Goal: Task Accomplishment & Management: Complete application form

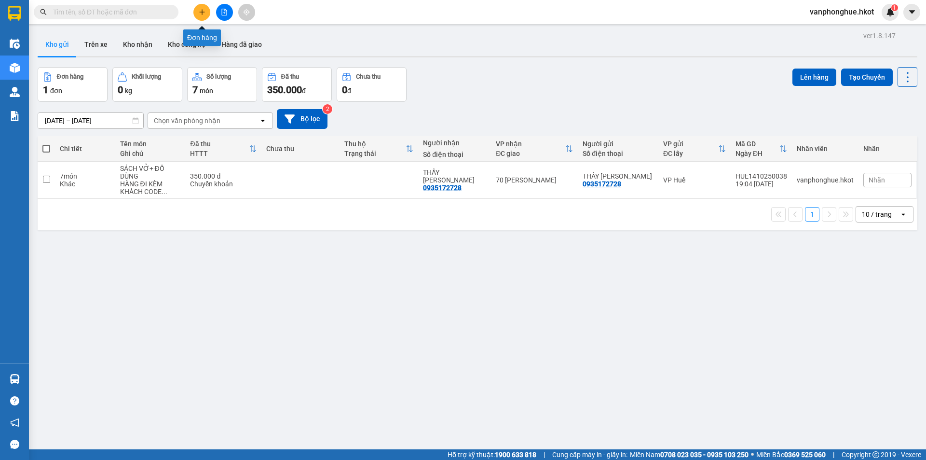
click at [205, 10] on icon "plus" at bounding box center [202, 12] width 7 height 7
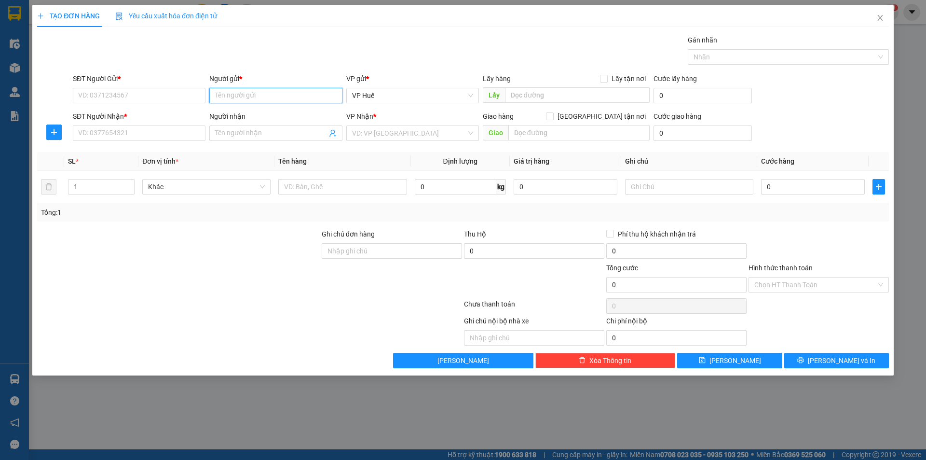
click at [243, 96] on input "Người gửi *" at bounding box center [275, 95] width 133 height 15
type input "[PERSON_NAME]"
click at [253, 111] on div "[PERSON_NAME] - 0906479700" at bounding box center [275, 115] width 121 height 11
type input "0906479700"
type input "[PERSON_NAME]"
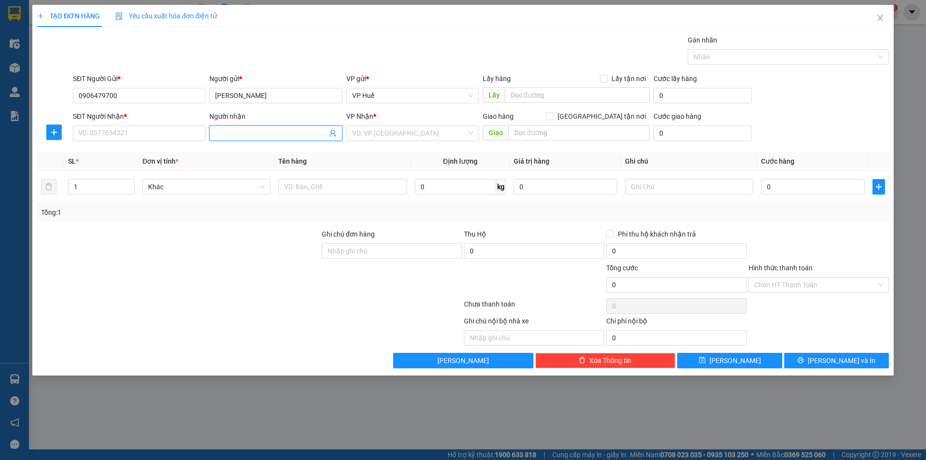
click at [241, 135] on input "Người nhận" at bounding box center [270, 133] width 111 height 11
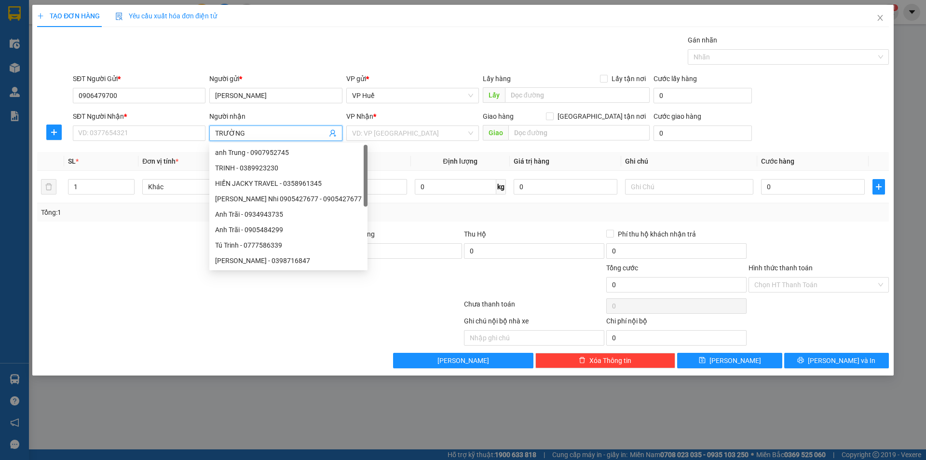
type input "TRƯỜNG"
click at [263, 146] on div "TRƯỜNG GIANG - 0868969262" at bounding box center [275, 152] width 133 height 15
type input "0868969262"
type input "TRƯỜNG GIANG"
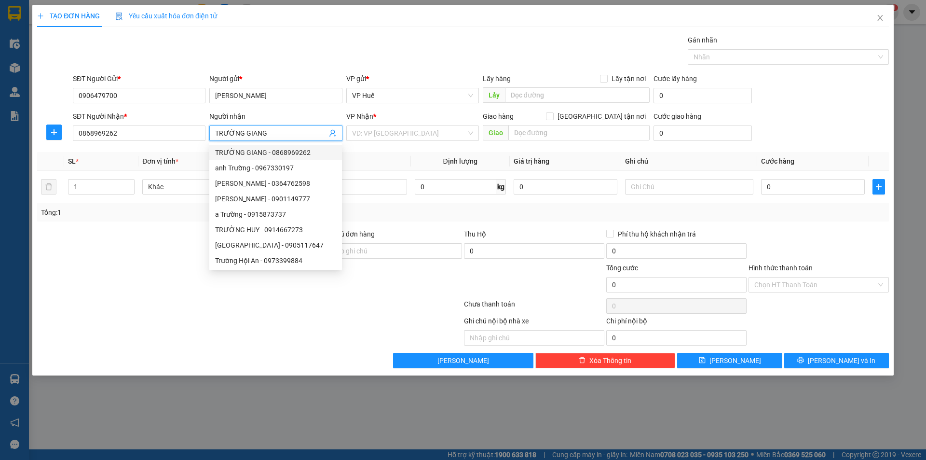
type input "NGƯỜI NHẬN TT CƯỚC"
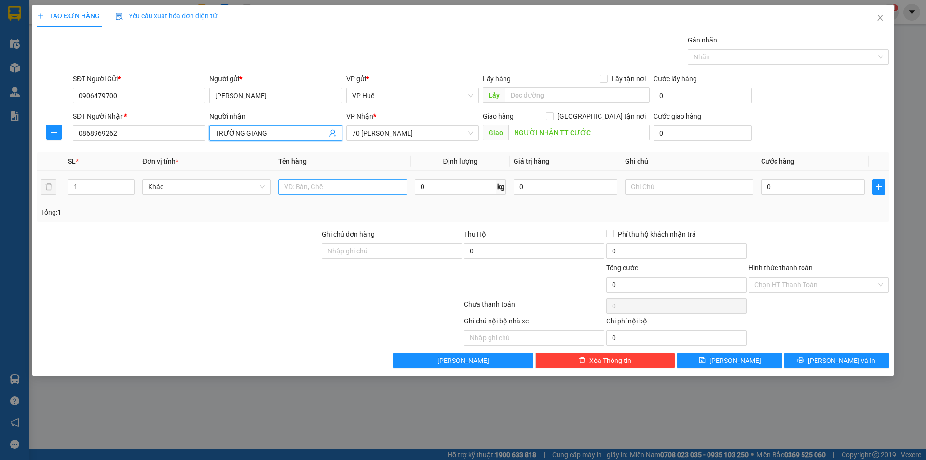
type input "TRƯỜNG GIANG"
click at [349, 190] on input "text" at bounding box center [342, 186] width 128 height 15
type input "A"
type input "ÁO QUẦN"
click at [822, 190] on input "0" at bounding box center [813, 186] width 104 height 15
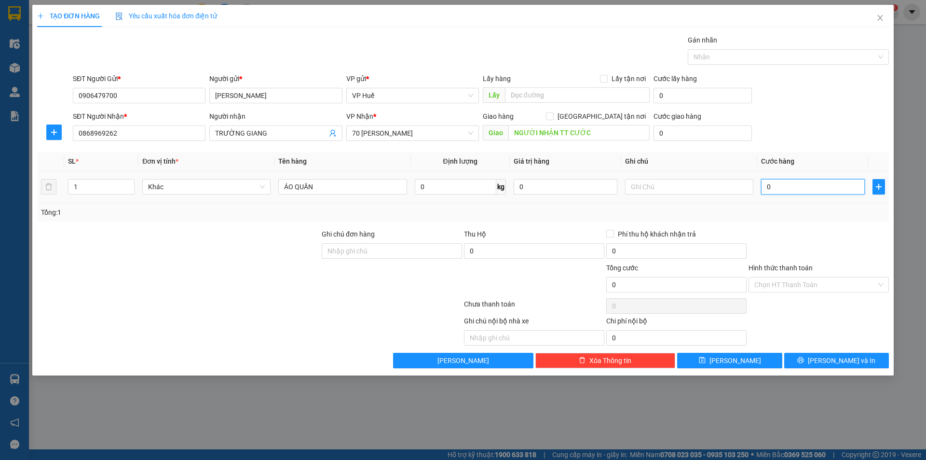
type input "05"
type input "5"
type input "050"
type input "50"
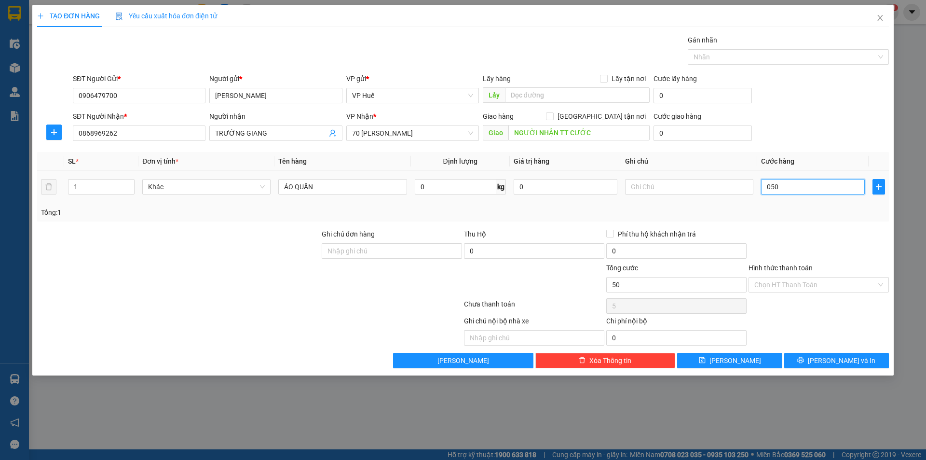
type input "50"
type input "0.500"
type input "500"
type input "05.000"
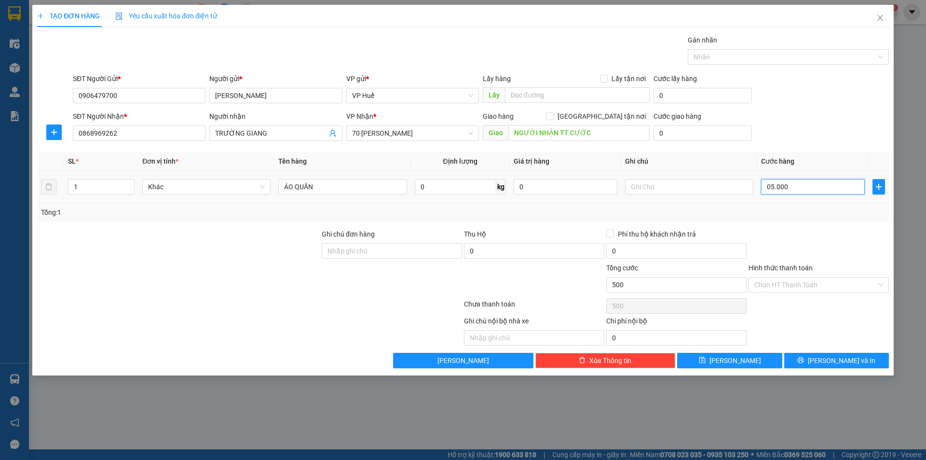
type input "5.000"
type input "050.000"
type input "50.000"
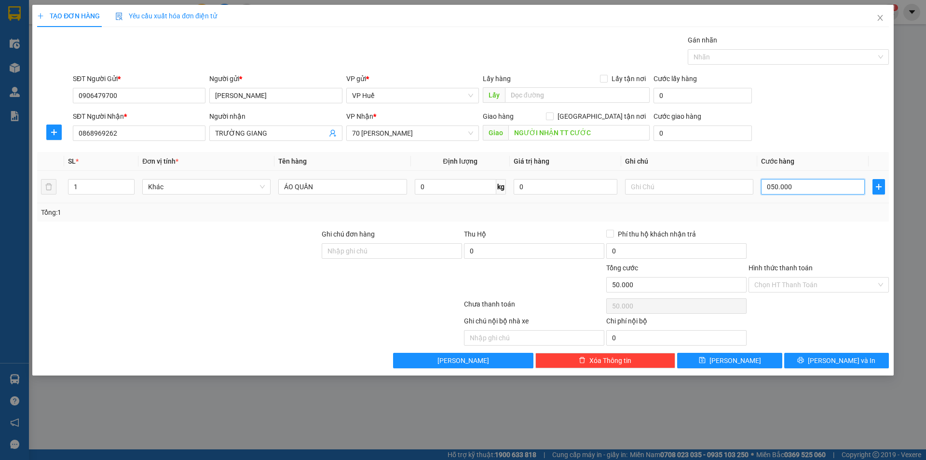
drag, startPoint x: 769, startPoint y: 184, endPoint x: 764, endPoint y: 184, distance: 5.3
click at [764, 184] on input "050.000" at bounding box center [813, 186] width 104 height 15
type input "50.000"
click at [833, 356] on span "[PERSON_NAME] và In" at bounding box center [842, 360] width 68 height 11
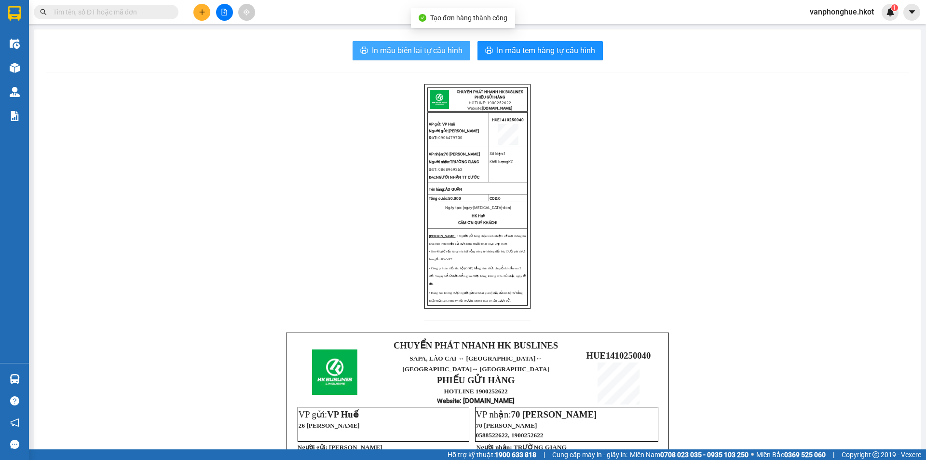
click at [367, 46] on button "In mẫu biên lai tự cấu hình" at bounding box center [412, 50] width 118 height 19
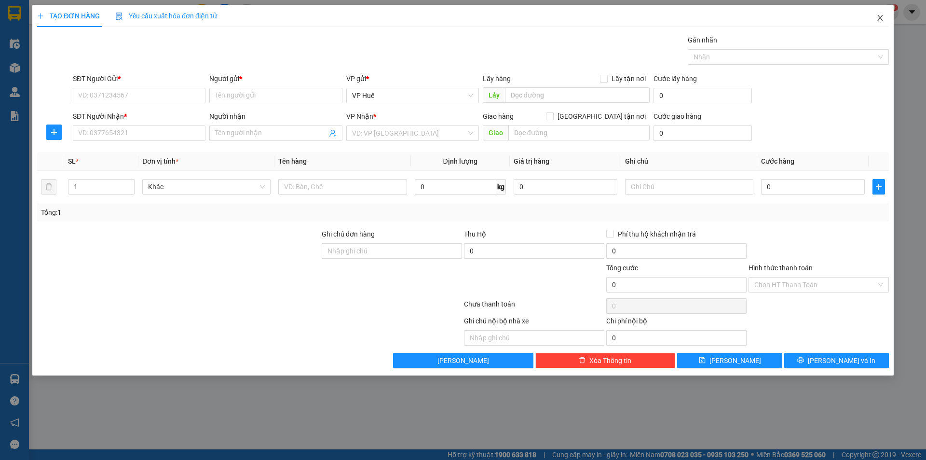
click at [879, 16] on icon "close" at bounding box center [881, 18] width 8 height 8
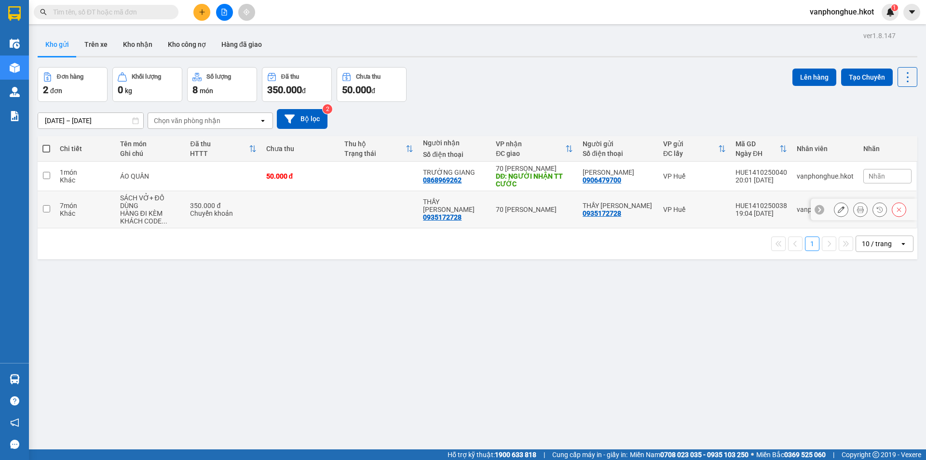
click at [49, 210] on input "checkbox" at bounding box center [46, 208] width 7 height 7
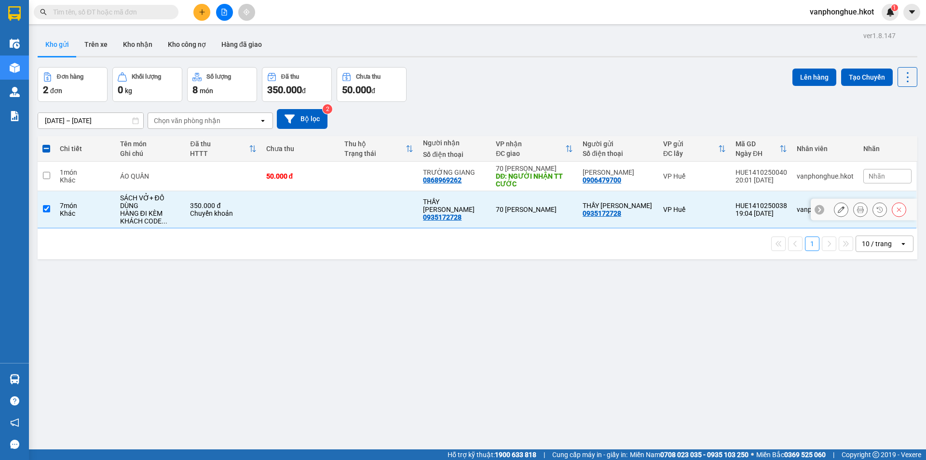
click at [47, 208] on input "checkbox" at bounding box center [46, 208] width 7 height 7
checkbox input "false"
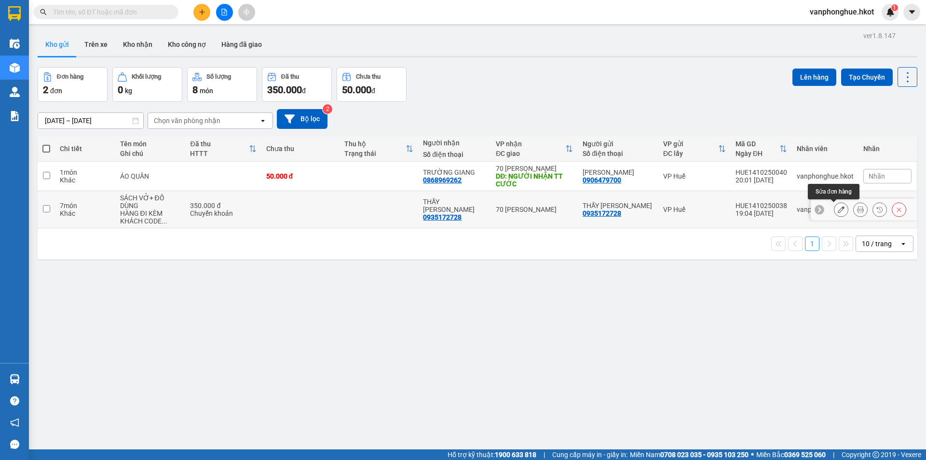
click at [838, 210] on icon at bounding box center [841, 209] width 7 height 7
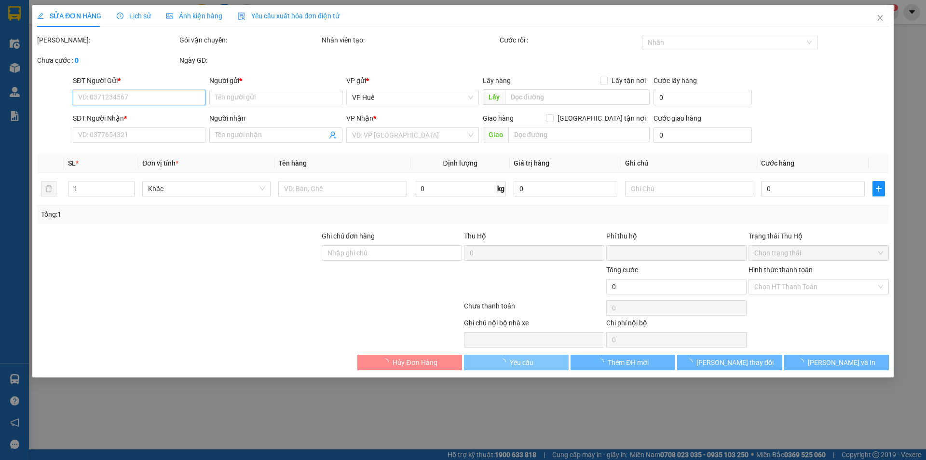
type input "0935172728"
type input "THẦY [PERSON_NAME]"
type input "0935172728"
type input "THẦY [PERSON_NAME]"
type input "khách đã ck 14/10"
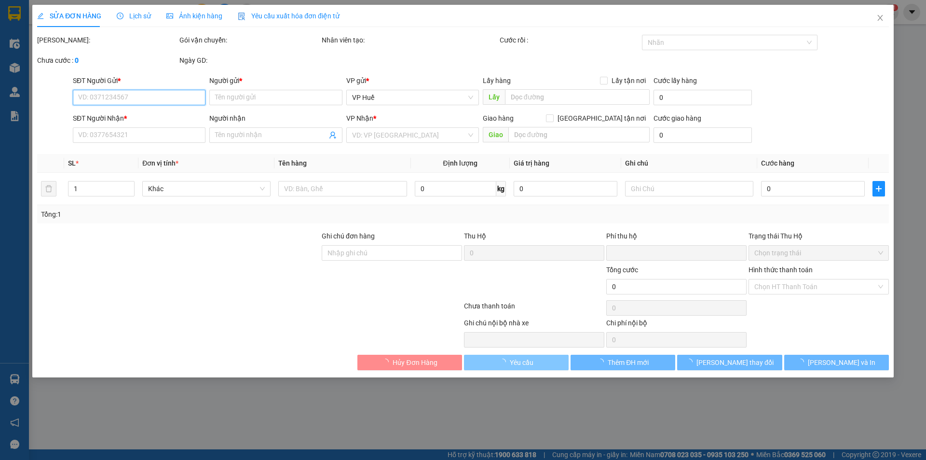
type input "0"
type input "350.000"
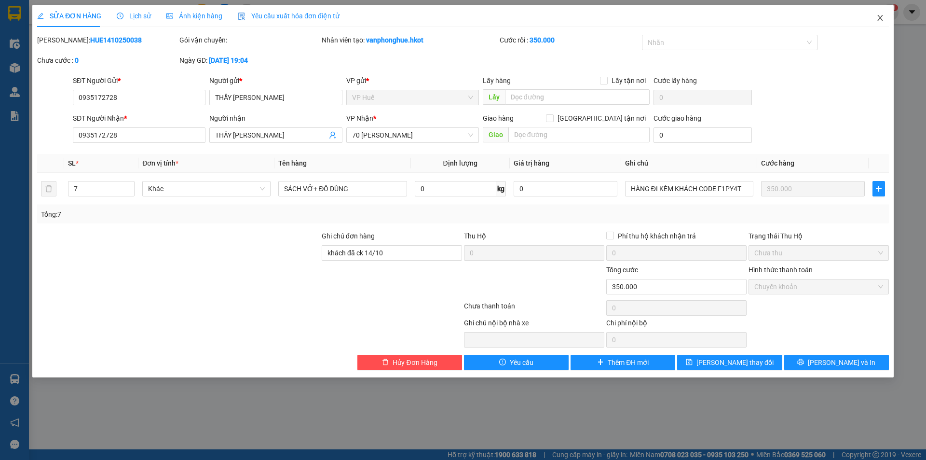
click at [880, 16] on icon "close" at bounding box center [881, 18] width 8 height 8
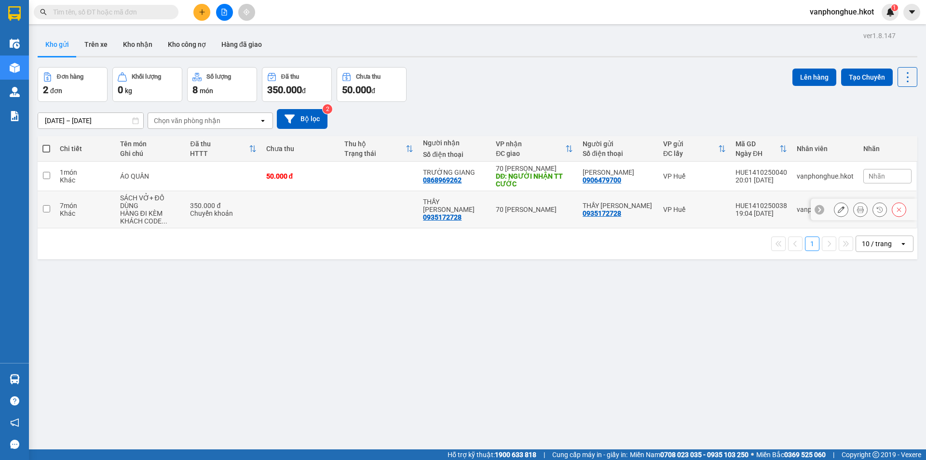
click at [48, 205] on input "checkbox" at bounding box center [46, 208] width 7 height 7
checkbox input "true"
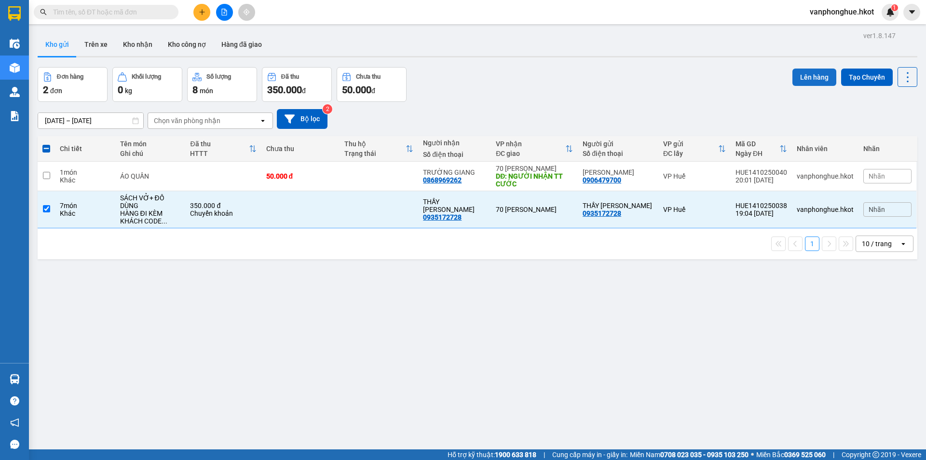
click at [801, 77] on button "Lên hàng" at bounding box center [815, 77] width 44 height 17
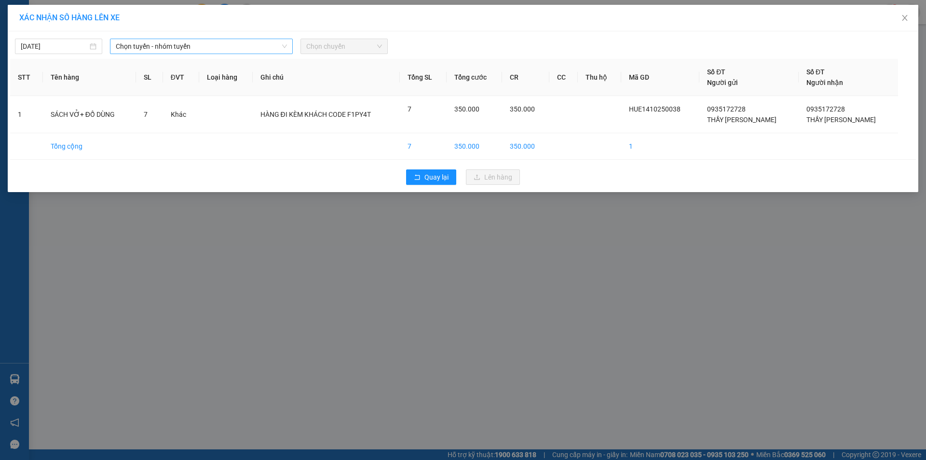
click at [248, 48] on span "Chọn tuyến - nhóm tuyến" at bounding box center [201, 46] width 171 height 14
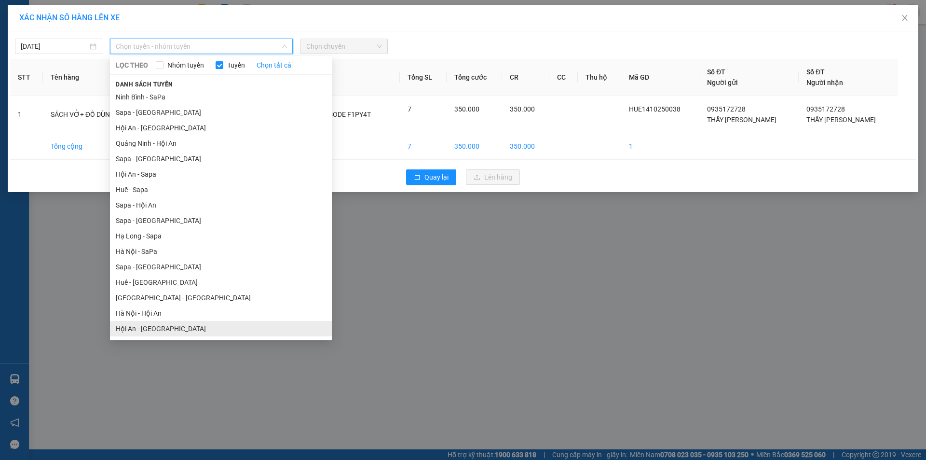
click at [144, 327] on li "Hội An - [GEOGRAPHIC_DATA]" at bounding box center [221, 328] width 222 height 15
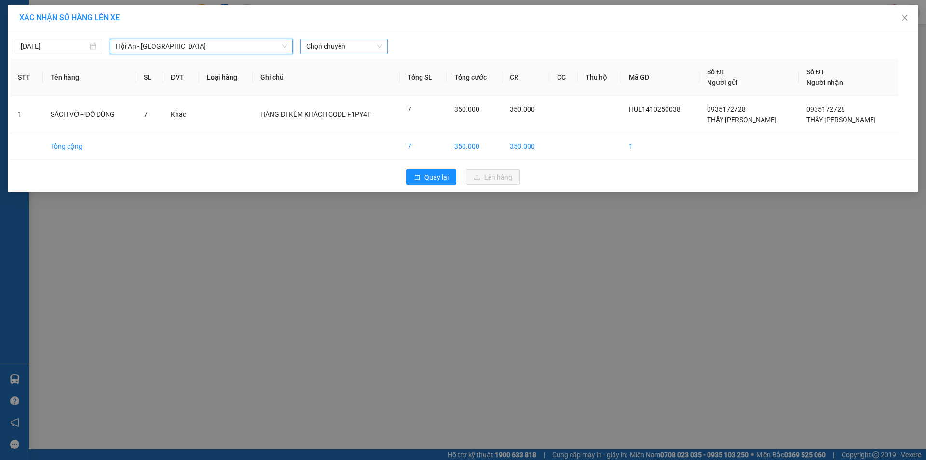
click at [366, 49] on span "Chọn chuyến" at bounding box center [344, 46] width 76 height 14
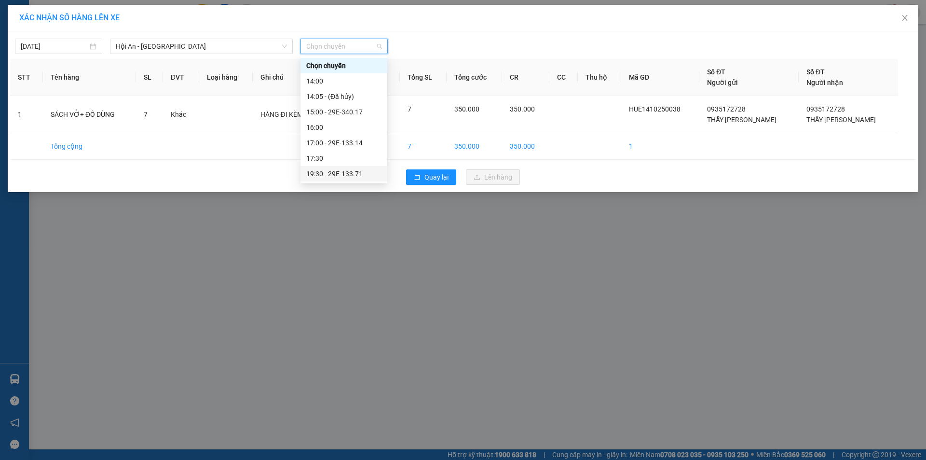
scroll to position [31, 0]
click at [358, 111] on div "17:00 - 29E-133.14" at bounding box center [343, 112] width 75 height 11
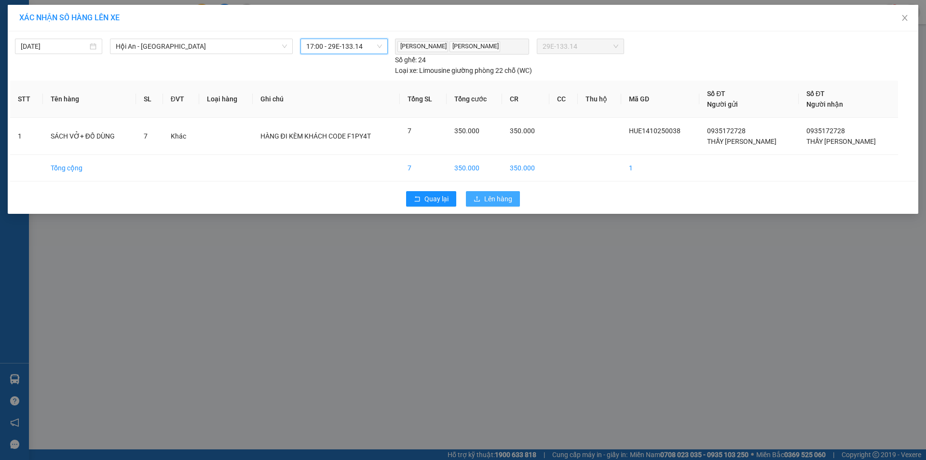
click at [503, 197] on span "Lên hàng" at bounding box center [498, 198] width 28 height 11
